Goal: Check status: Check status

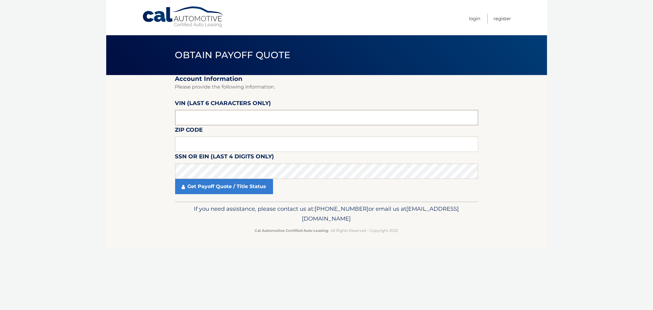
click at [228, 118] on input "text" at bounding box center [326, 117] width 303 height 15
paste input "610493"
type input "610493"
paste input "07856"
type input "07856"
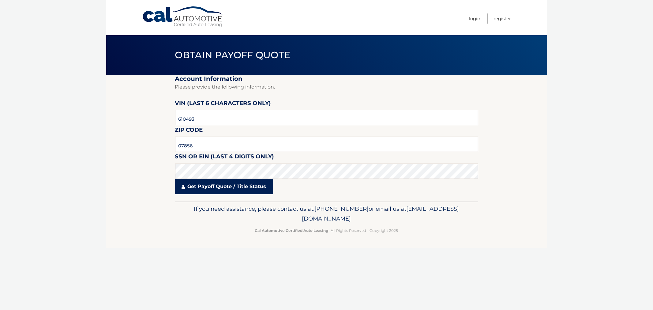
click at [218, 186] on link "Get Payoff Quote / Title Status" at bounding box center [224, 186] width 98 height 15
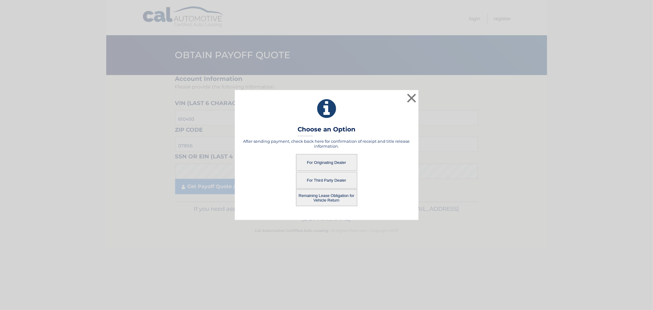
click at [333, 161] on button "For Originating Dealer" at bounding box center [326, 162] width 61 height 17
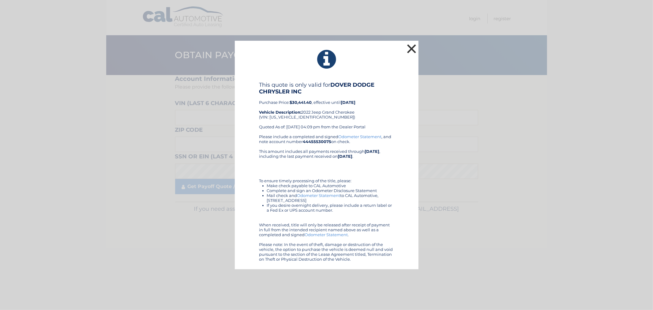
click at [411, 48] on button "×" at bounding box center [412, 49] width 12 height 12
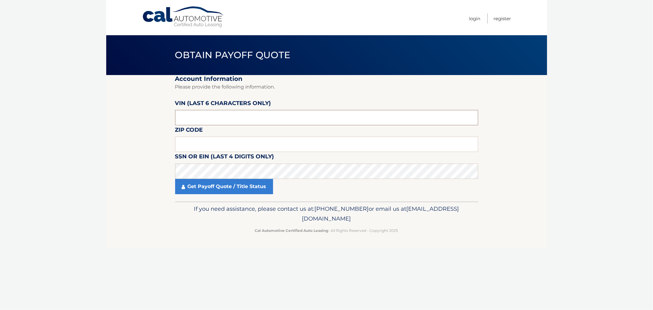
click at [217, 120] on input "text" at bounding box center [326, 117] width 303 height 15
paste input "610493"
type input "610493"
paste input "07856"
type input "07856"
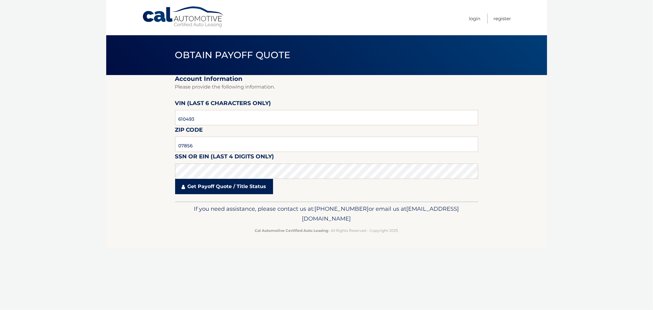
click at [225, 185] on link "Get Payoff Quote / Title Status" at bounding box center [224, 186] width 98 height 15
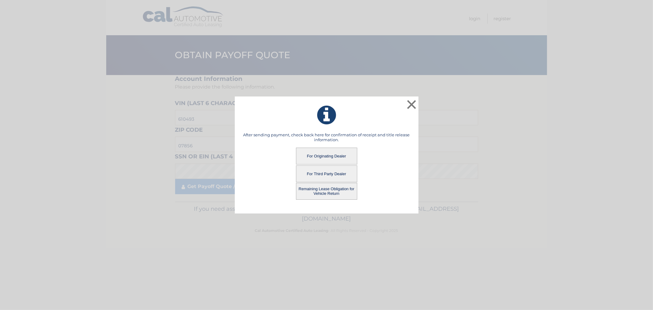
click at [309, 189] on button "Remaining Lease Obligation for Vehicle Return" at bounding box center [326, 191] width 61 height 17
click at [309, 192] on button "Remaining Lease Obligation for Vehicle Return" at bounding box center [326, 191] width 61 height 17
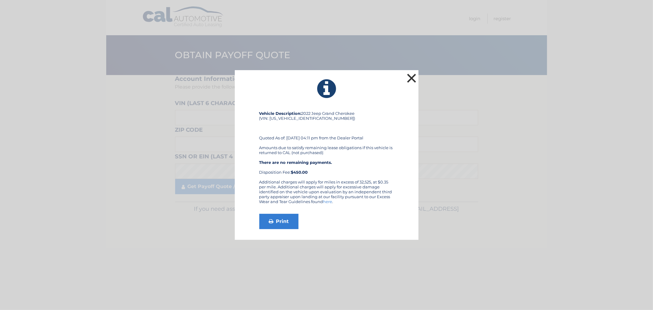
click at [413, 81] on button "×" at bounding box center [412, 78] width 12 height 12
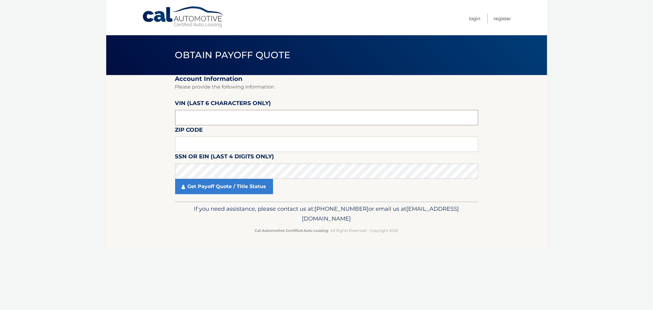
click at [259, 118] on input "text" at bounding box center [326, 117] width 303 height 15
paste input "610493"
type input "610493"
paste input "07856"
type input "07856"
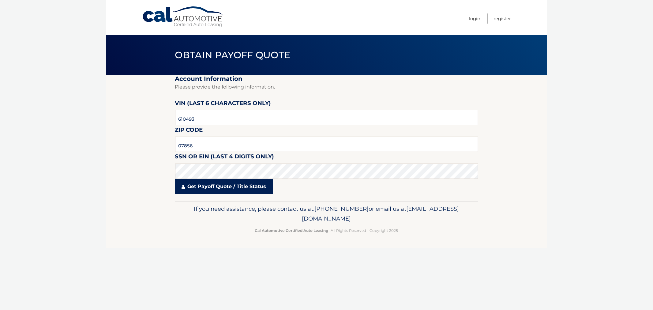
click at [244, 189] on link "Get Payoff Quote / Title Status" at bounding box center [224, 186] width 98 height 15
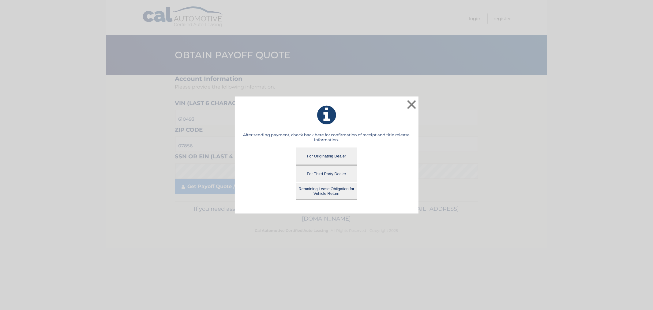
click at [322, 158] on button "For Originating Dealer" at bounding box center [326, 156] width 61 height 17
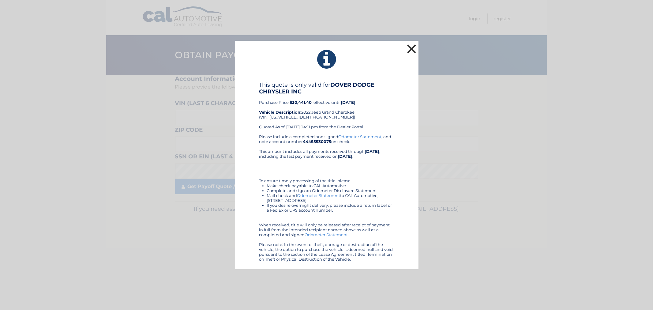
click at [414, 43] on button "×" at bounding box center [412, 49] width 12 height 12
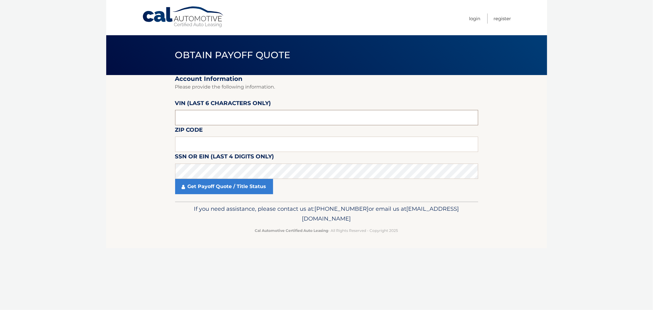
click at [243, 117] on input "text" at bounding box center [326, 117] width 303 height 15
paste input "610493"
type input "610493"
type input "07856"
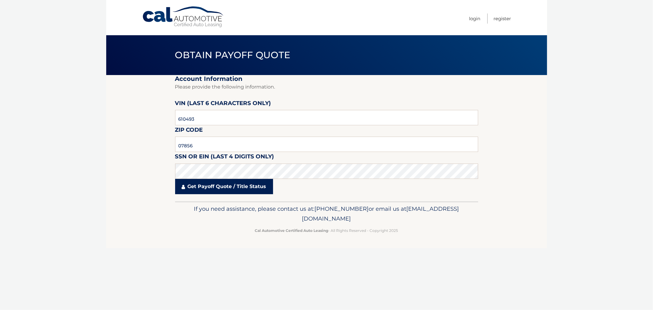
click at [229, 185] on link "Get Payoff Quote / Title Status" at bounding box center [224, 186] width 98 height 15
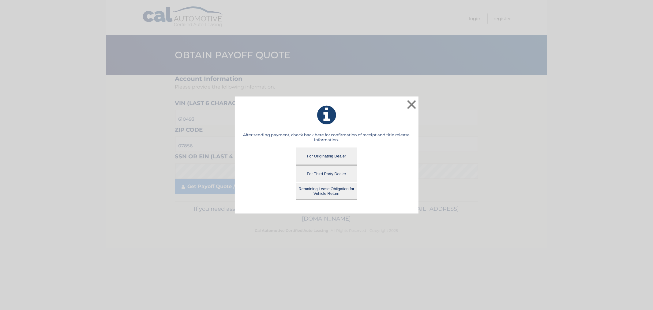
click at [329, 194] on button "Remaining Lease Obligation for Vehicle Return" at bounding box center [326, 191] width 61 height 17
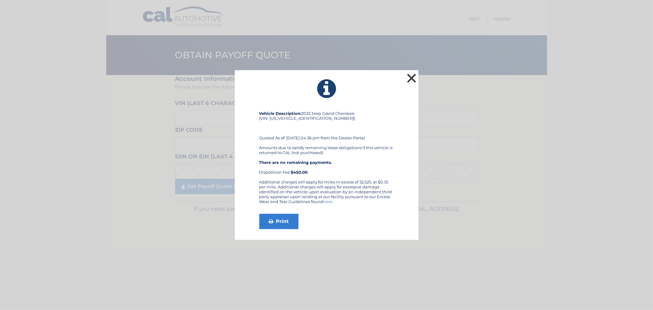
click at [413, 79] on button "×" at bounding box center [412, 78] width 12 height 12
